Goal: Information Seeking & Learning: Learn about a topic

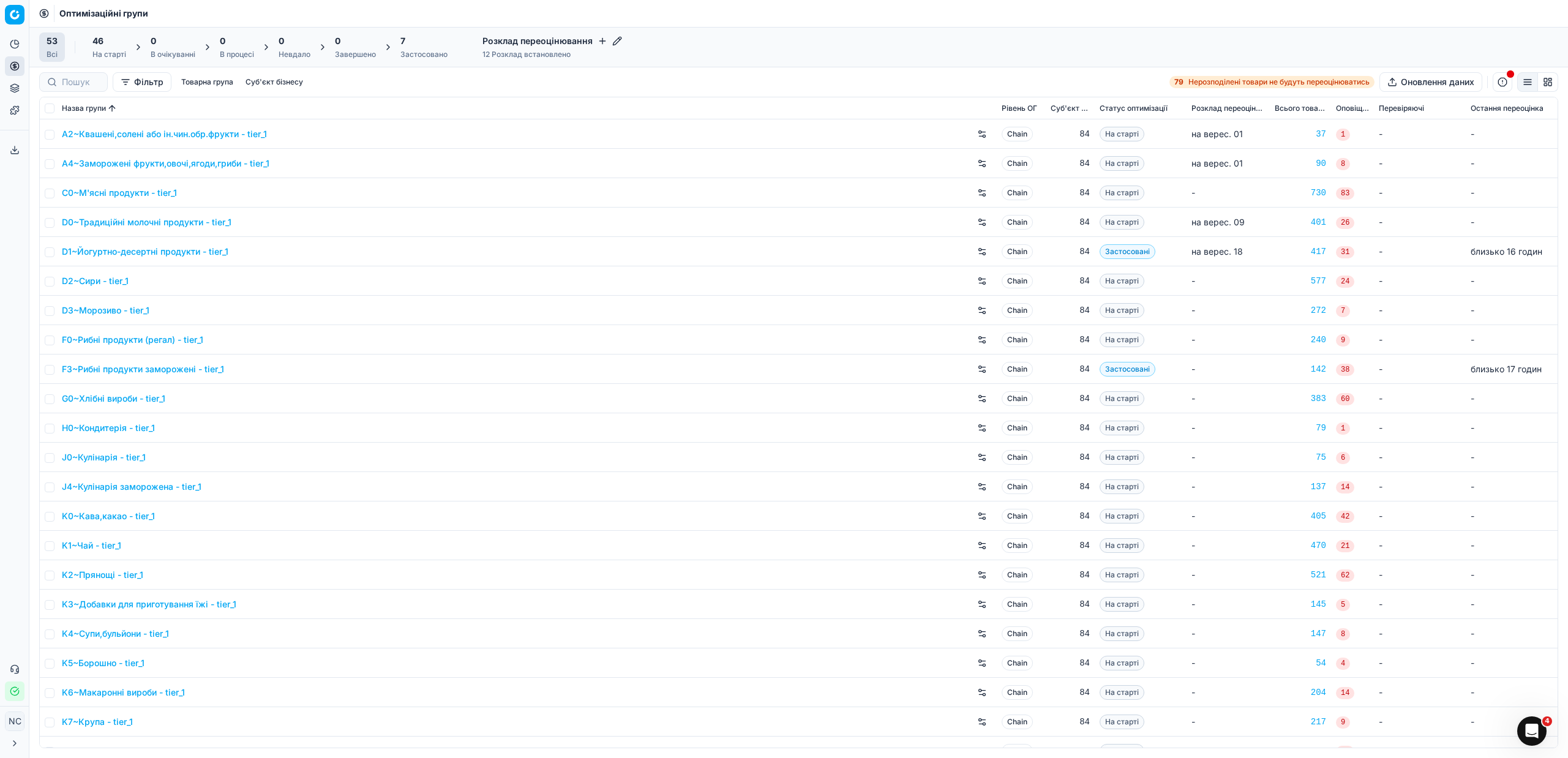
click at [427, 55] on div "Застосовано" at bounding box center [424, 54] width 47 height 10
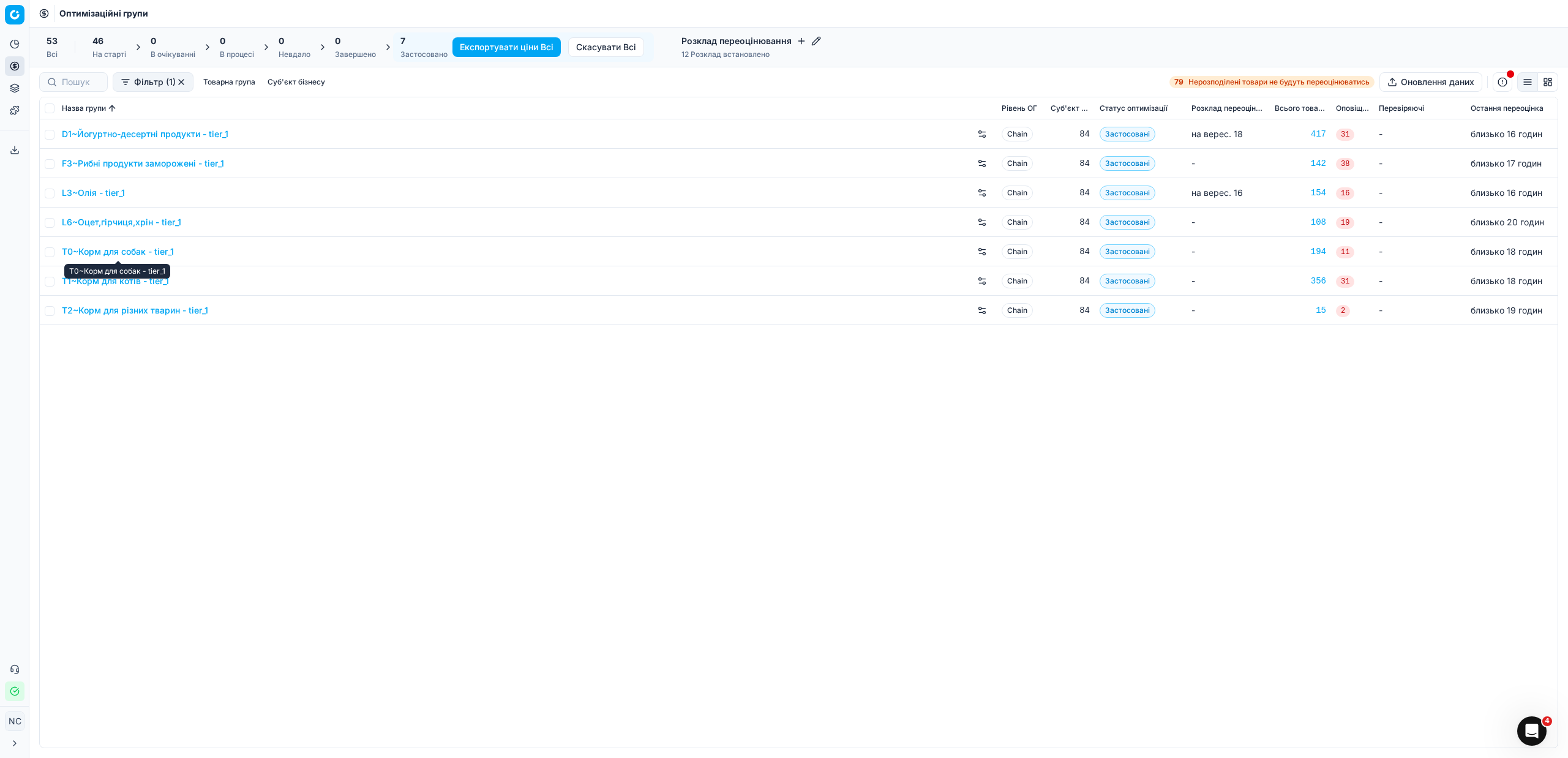
click at [138, 251] on link "T0~Корм для собак - tier_1" at bounding box center [118, 251] width 112 height 12
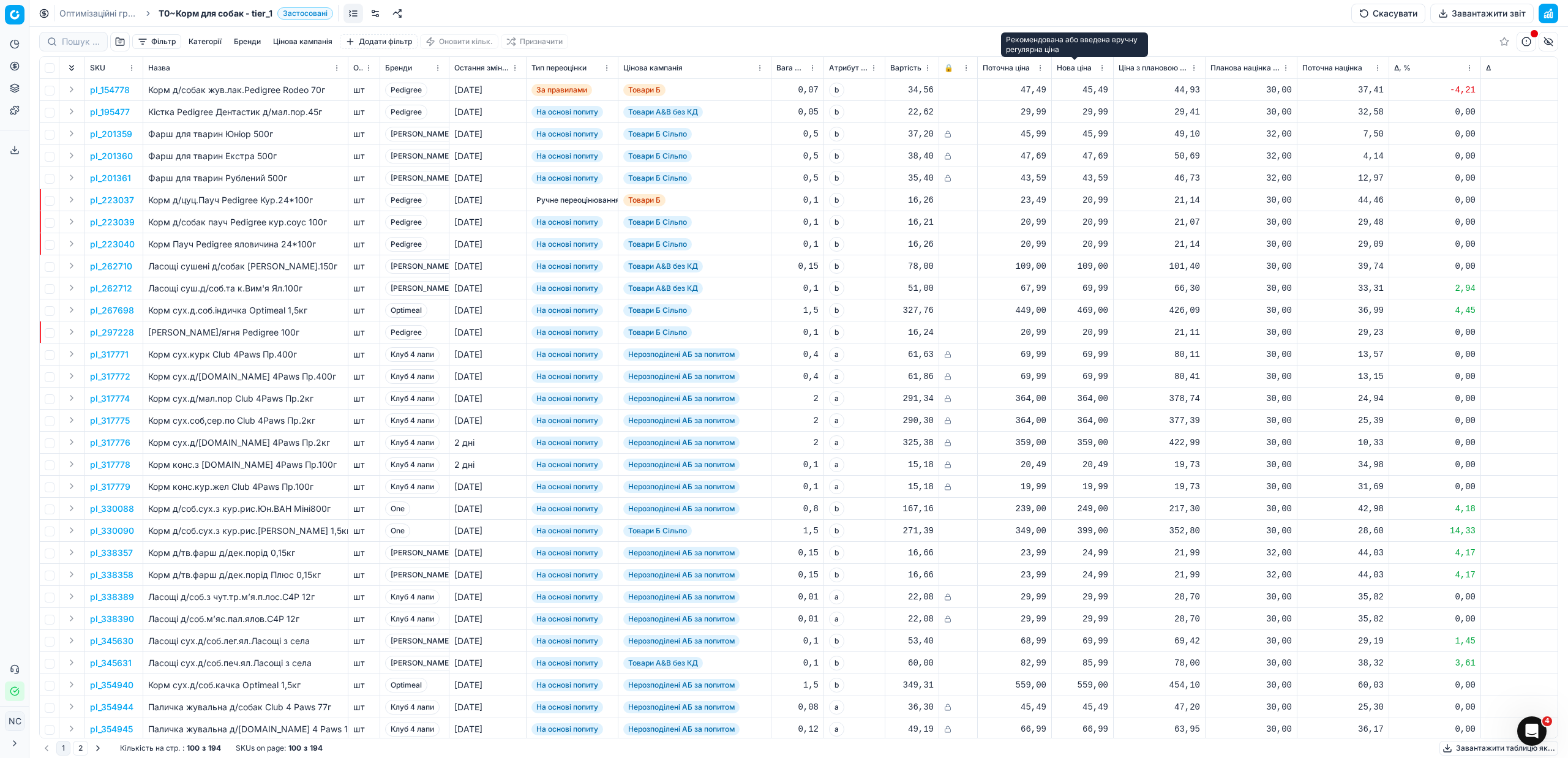
click at [1077, 67] on span "Нова ціна" at bounding box center [1074, 68] width 35 height 10
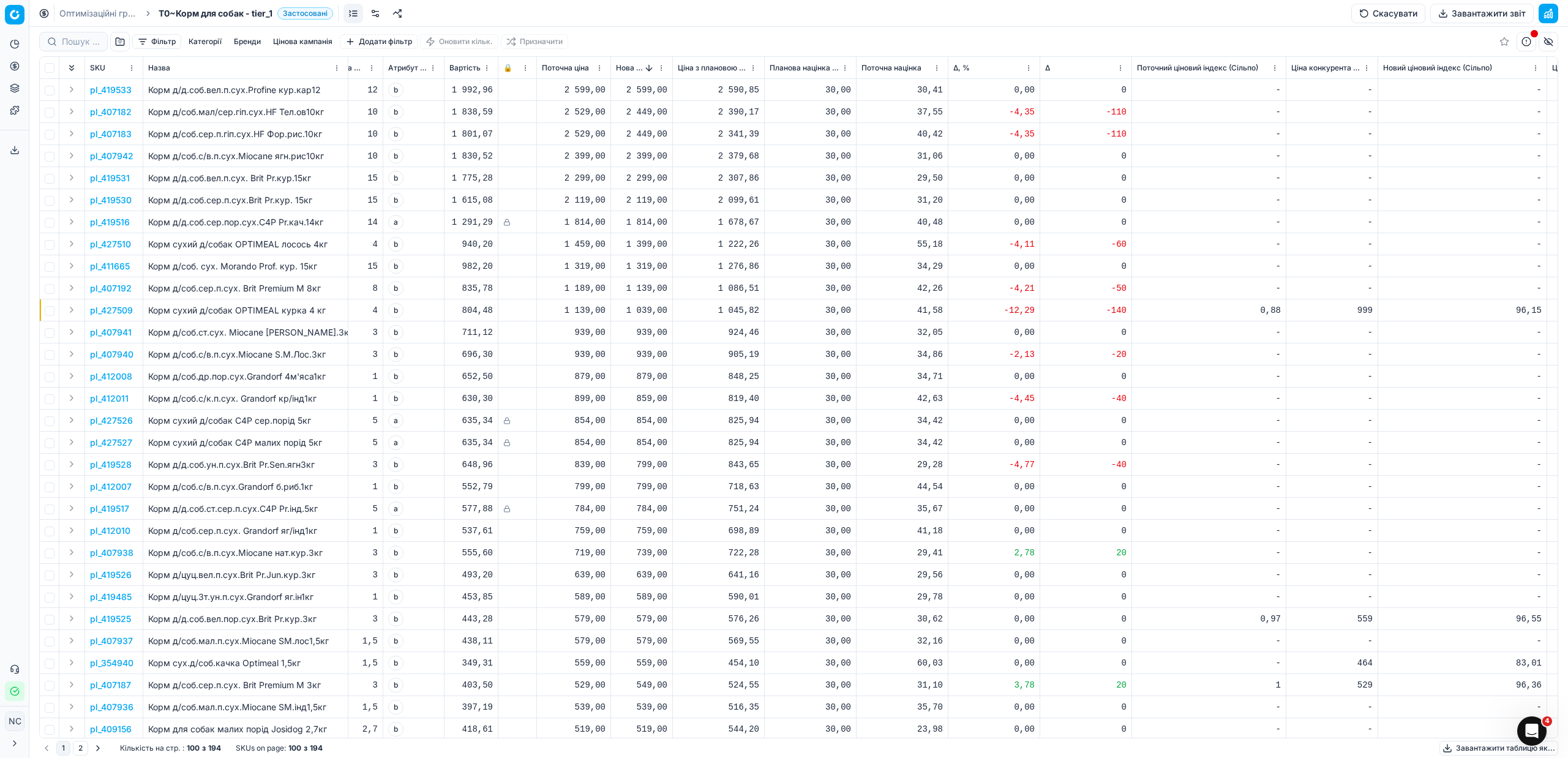
scroll to position [0, 563]
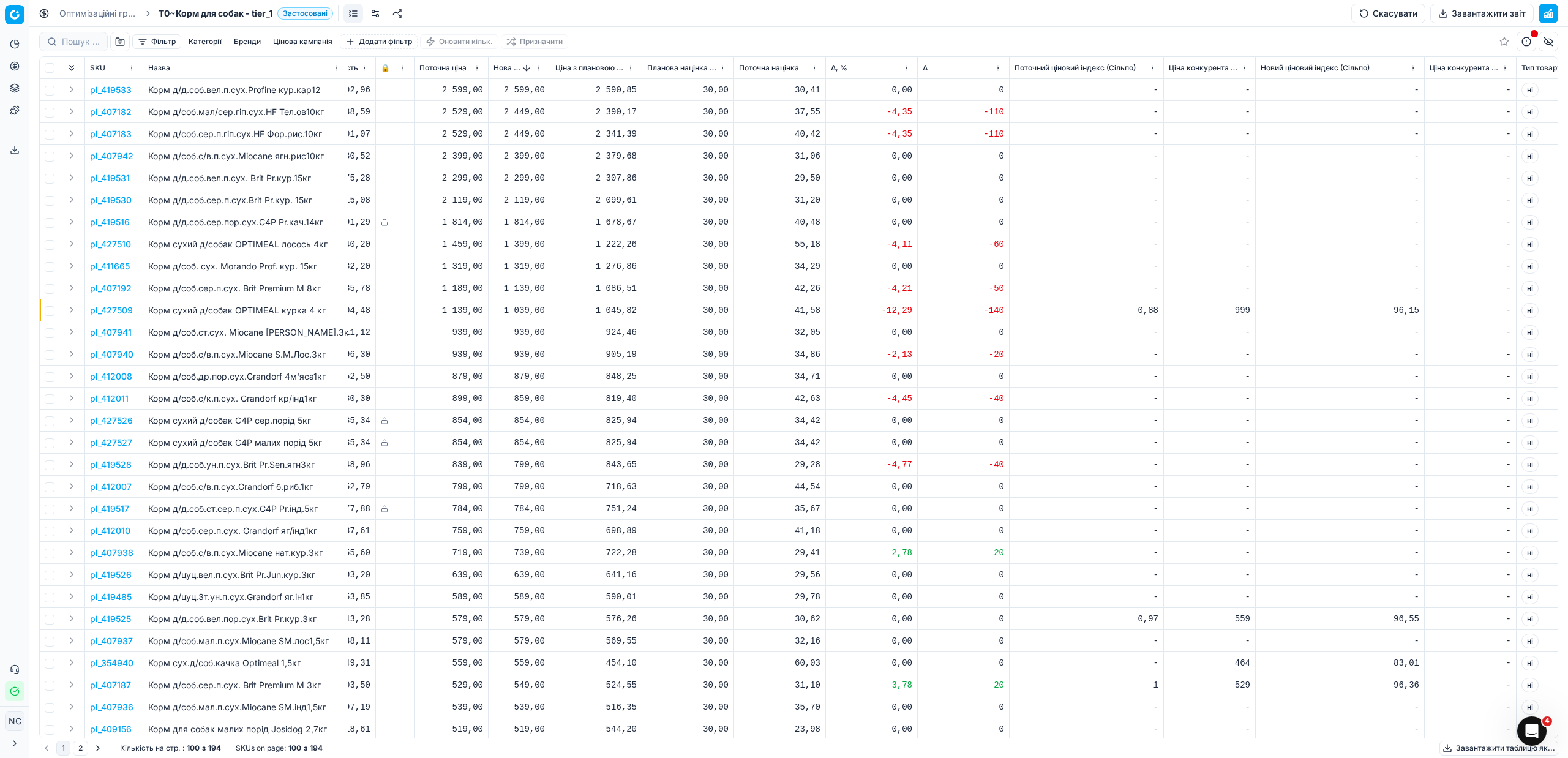
click at [124, 307] on p "pl_427509" at bounding box center [112, 310] width 43 height 12
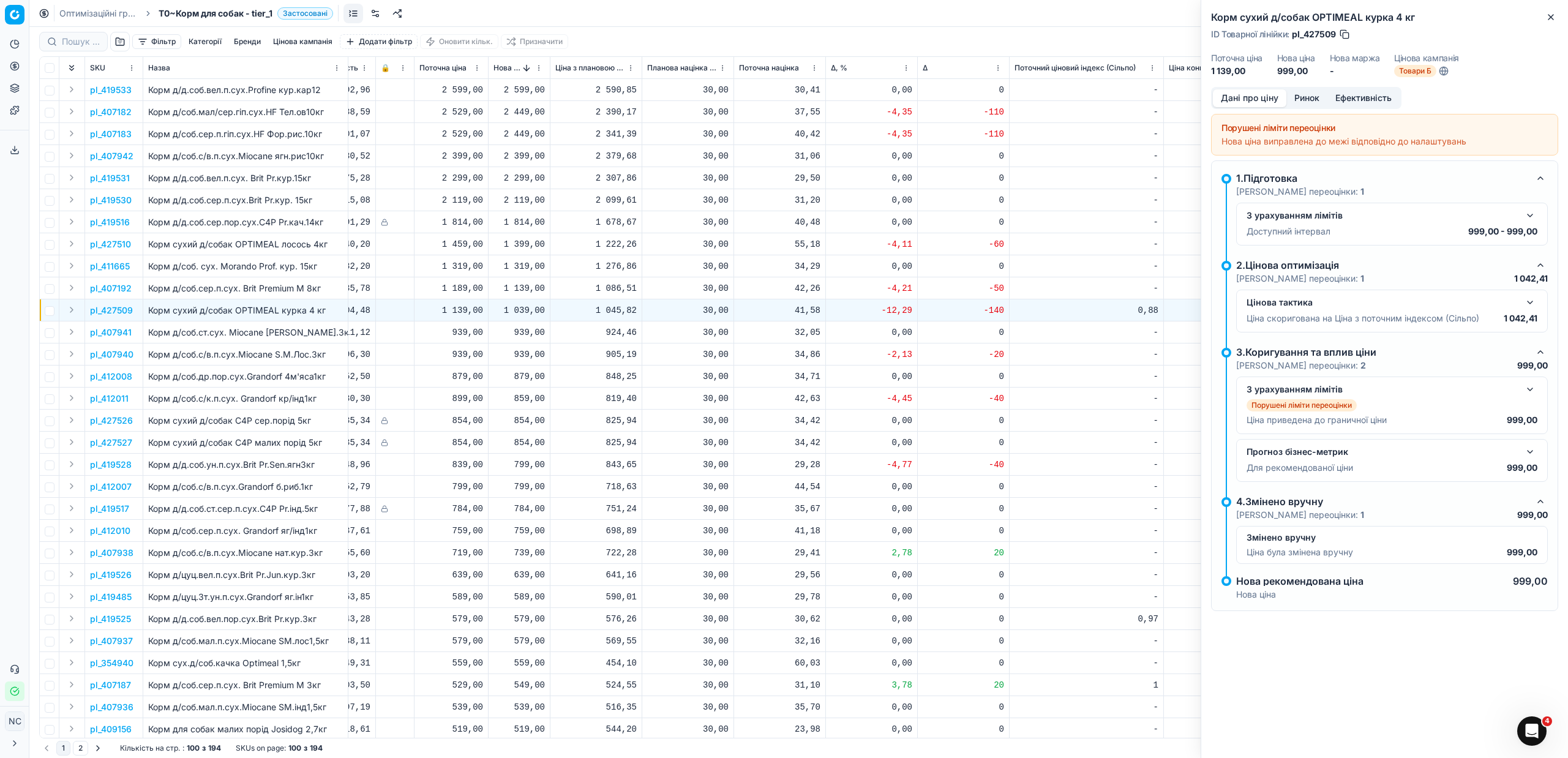
click at [1301, 98] on button "Ринок" at bounding box center [1307, 98] width 41 height 17
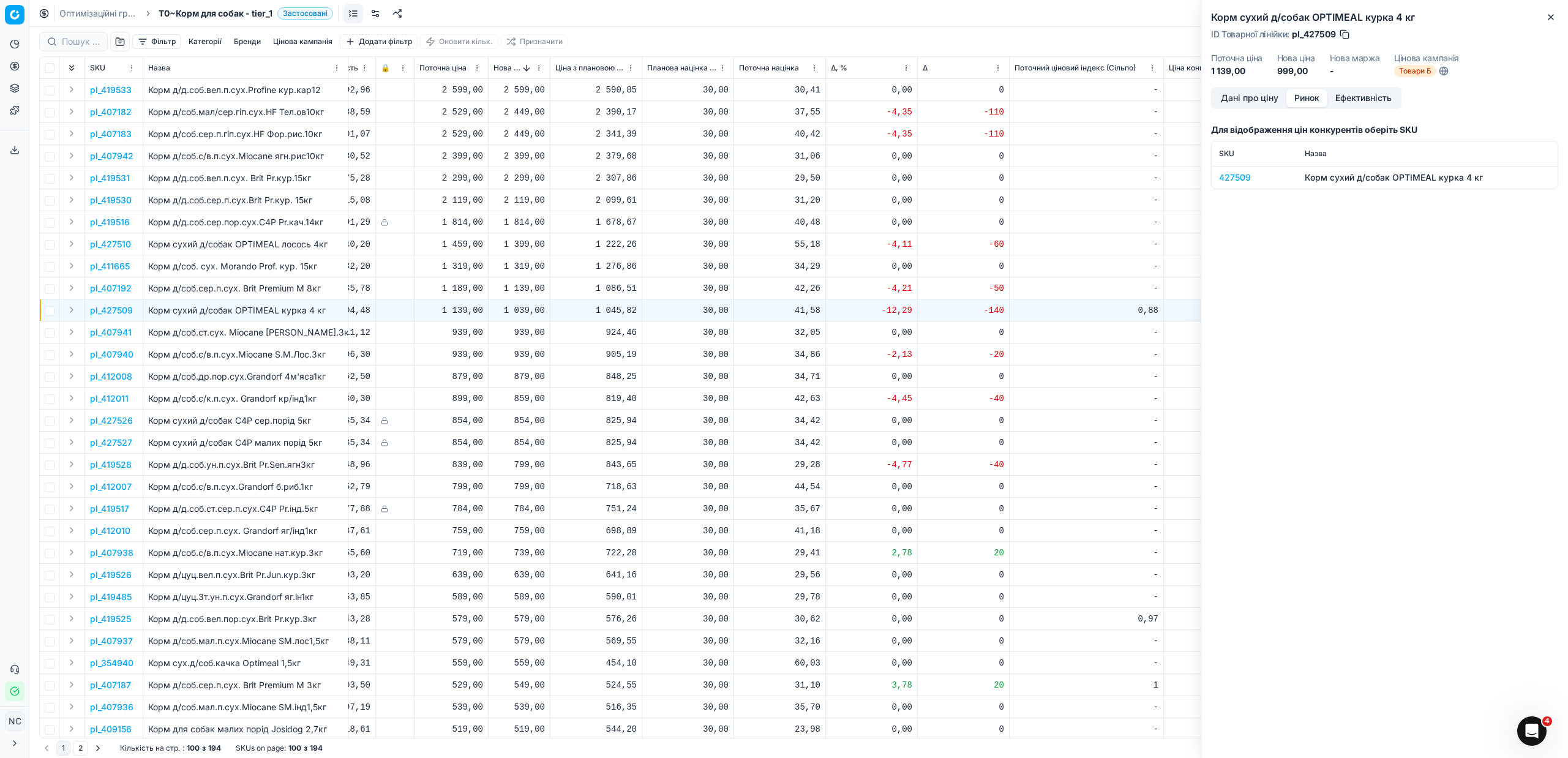
click at [1235, 177] on div "427509" at bounding box center [1255, 177] width 71 height 12
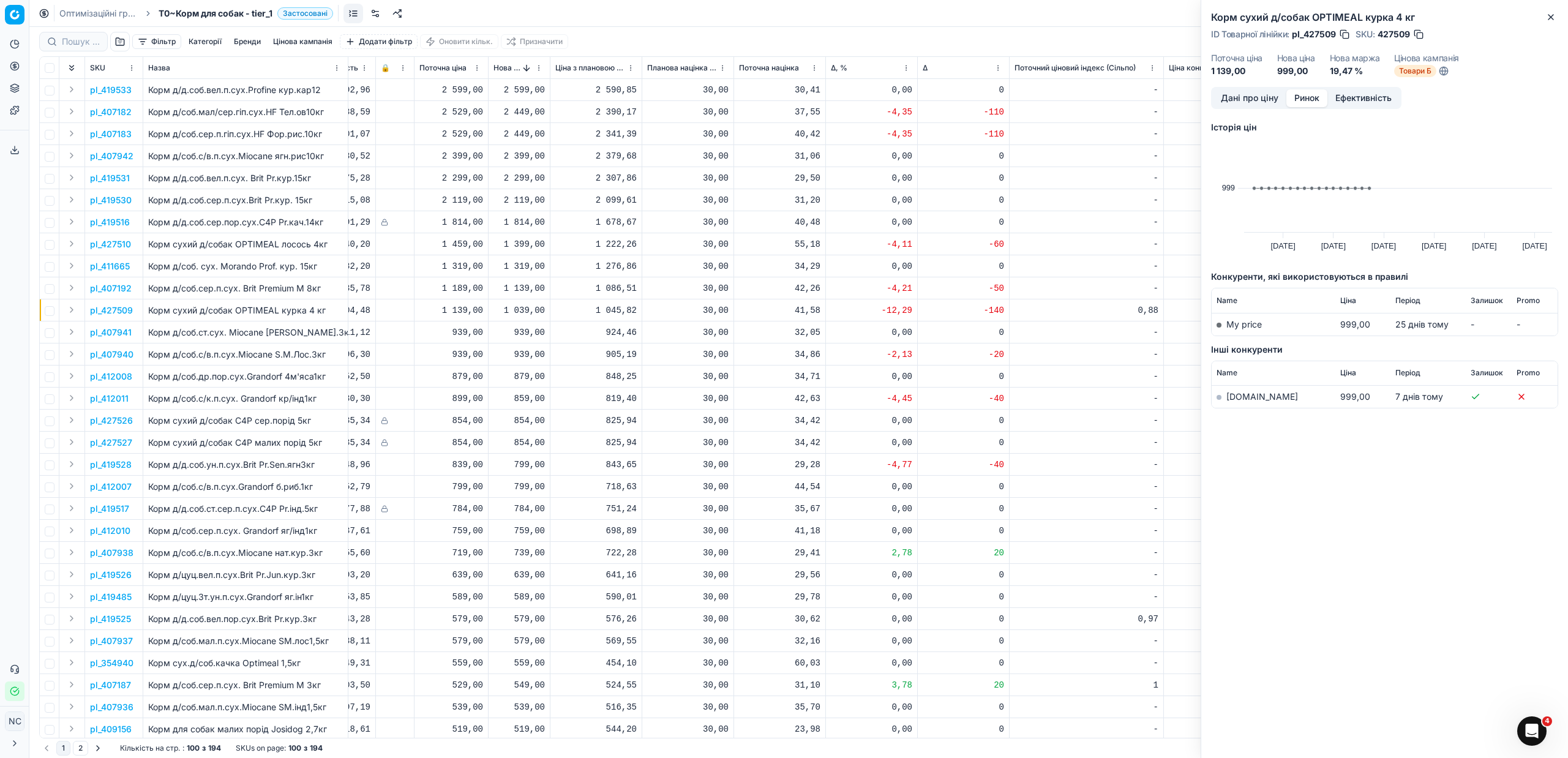
click at [1241, 396] on link "[DOMAIN_NAME]" at bounding box center [1262, 396] width 72 height 10
click at [1237, 96] on button "Дані про ціну" at bounding box center [1249, 98] width 73 height 17
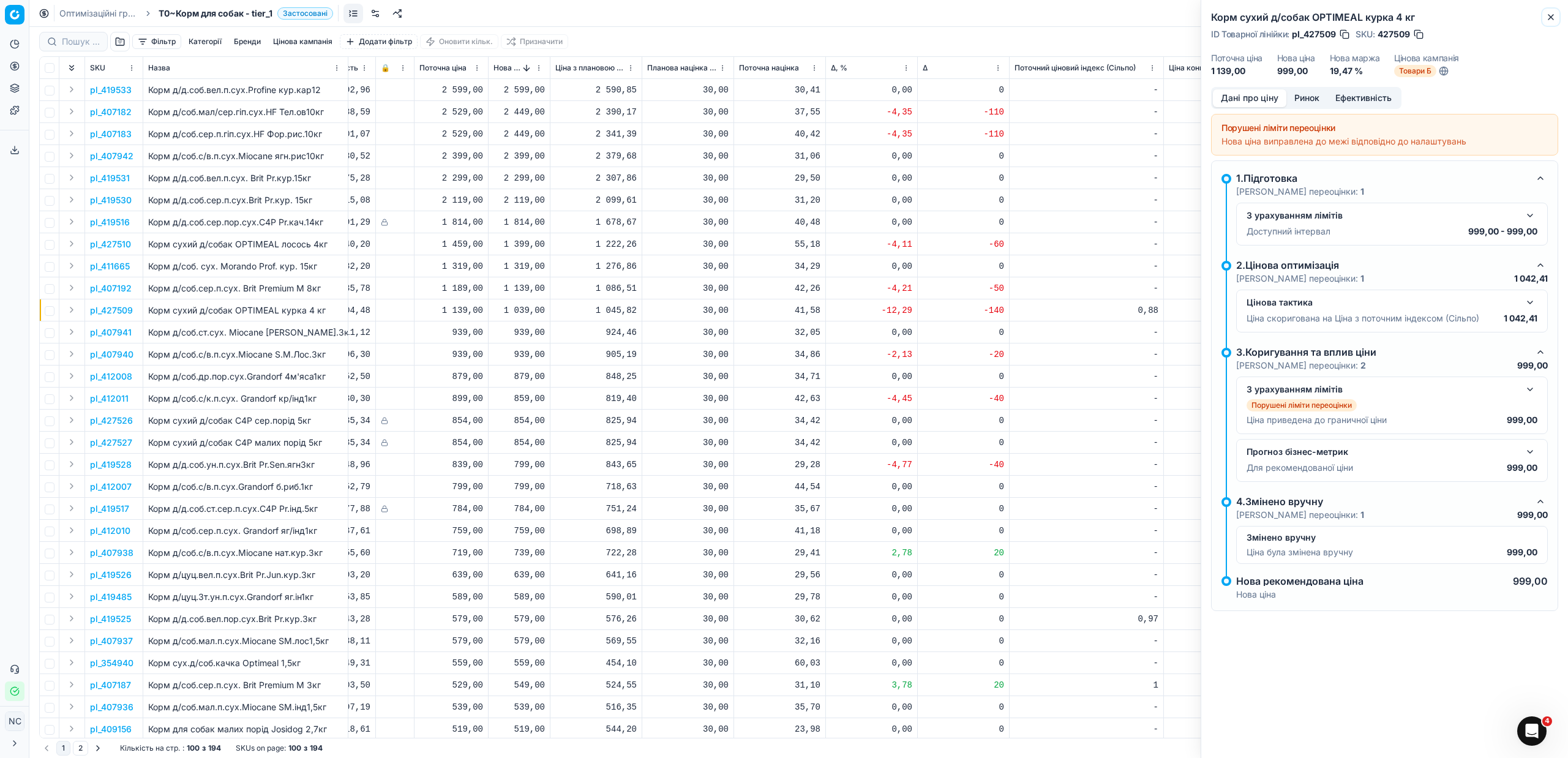
click at [1549, 17] on icon "button" at bounding box center [1551, 17] width 10 height 10
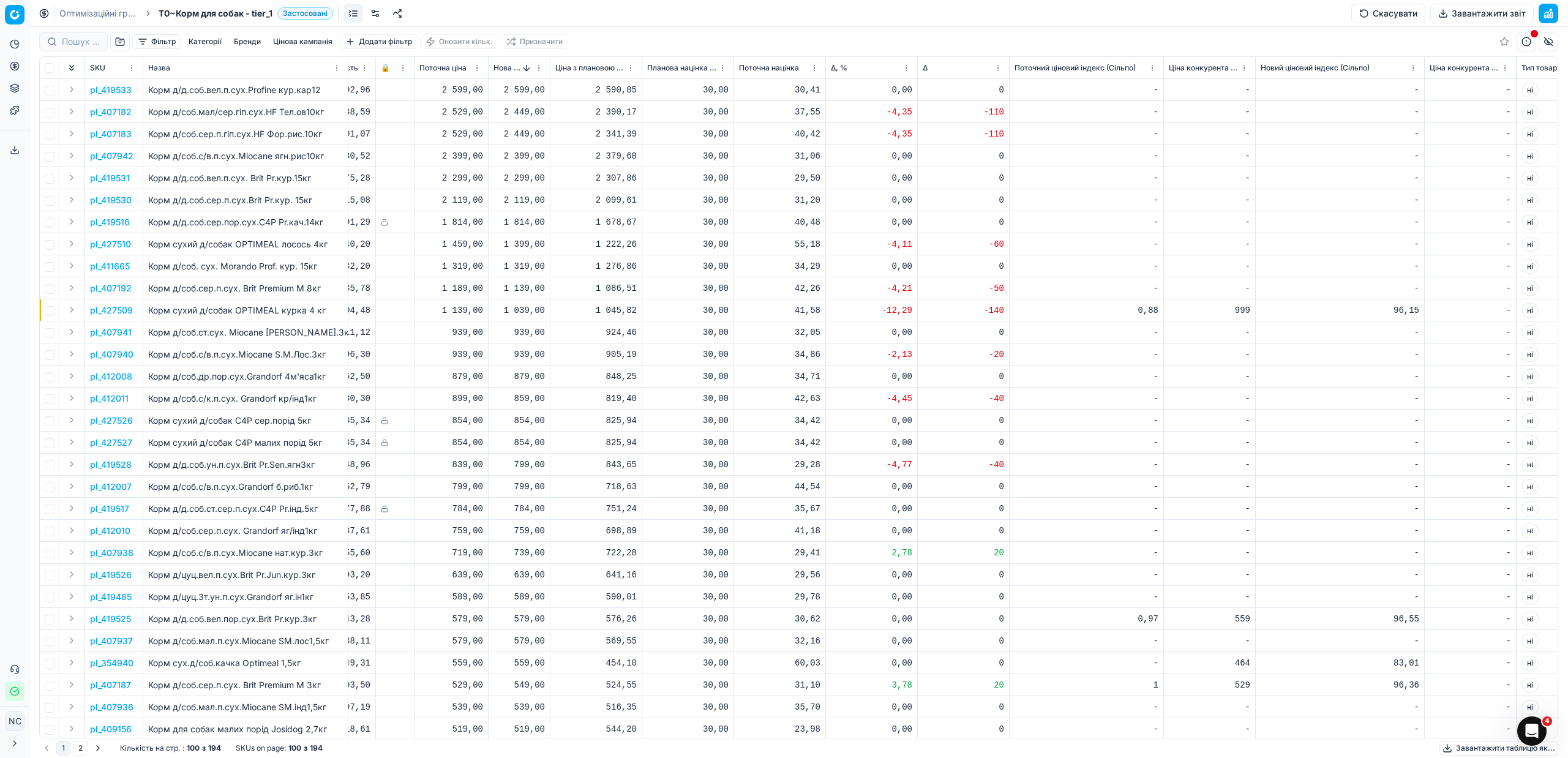
click at [1551, 41] on button "button" at bounding box center [1548, 41] width 19 height 19
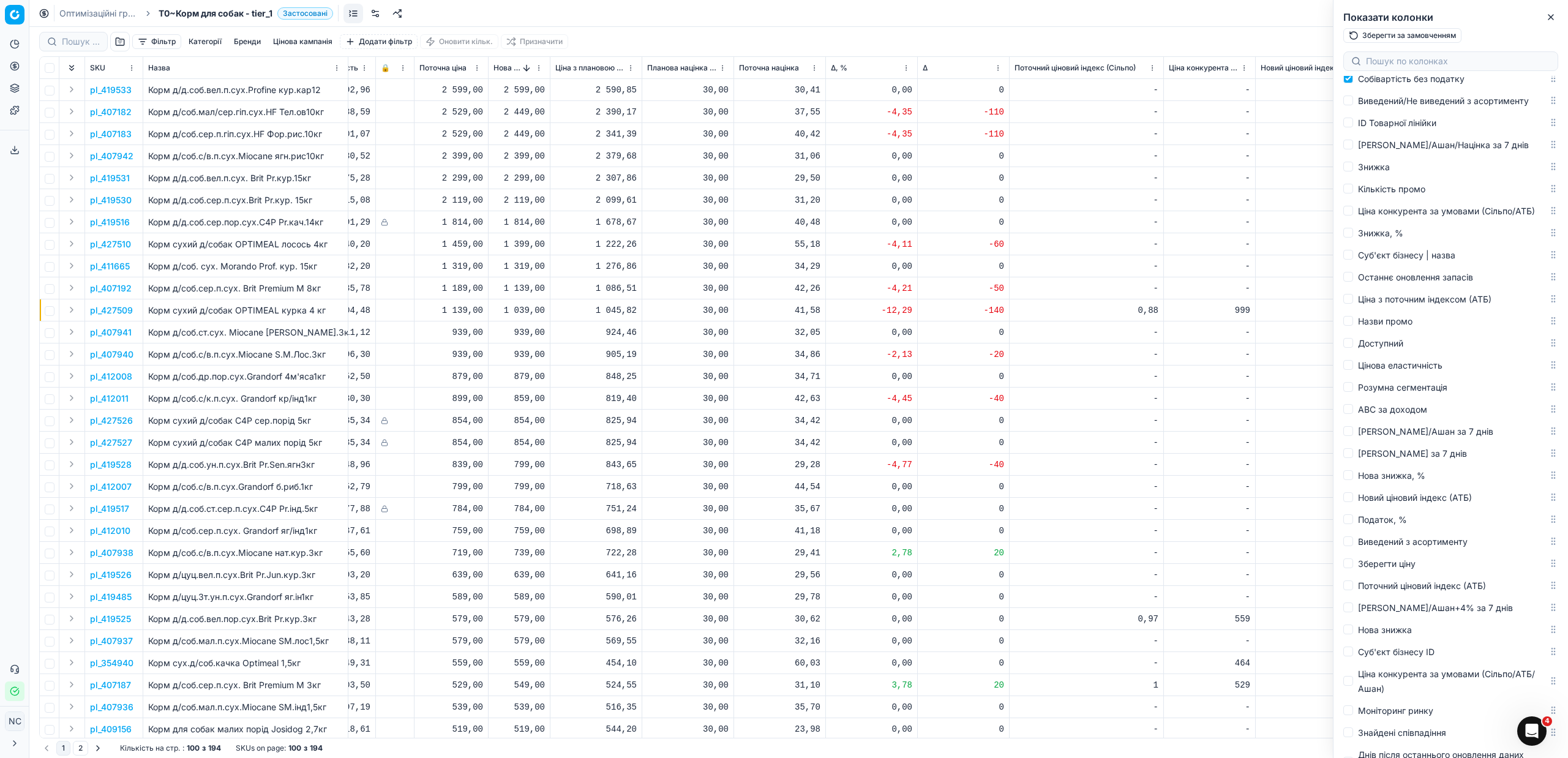
scroll to position [0, 0]
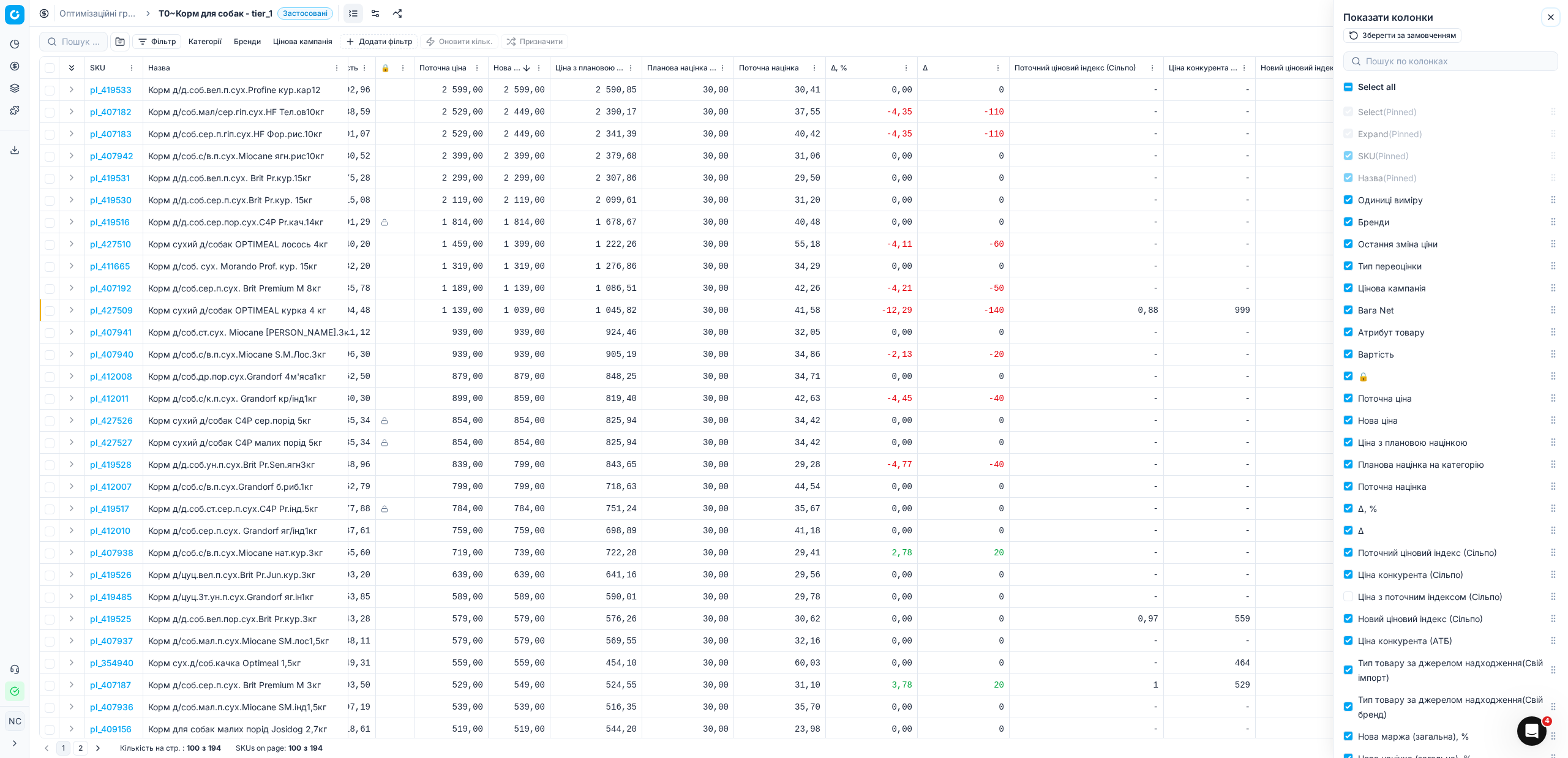
click at [1548, 15] on icon "button" at bounding box center [1551, 17] width 10 height 10
